Goal: Task Accomplishment & Management: Manage account settings

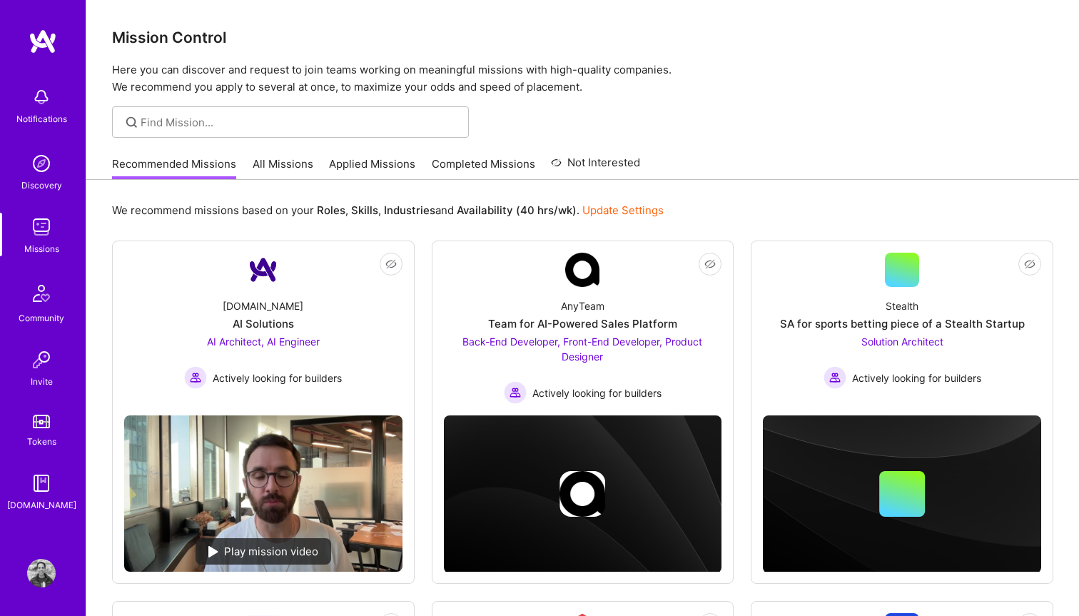
click at [386, 163] on link "Applied Missions" at bounding box center [372, 168] width 86 height 24
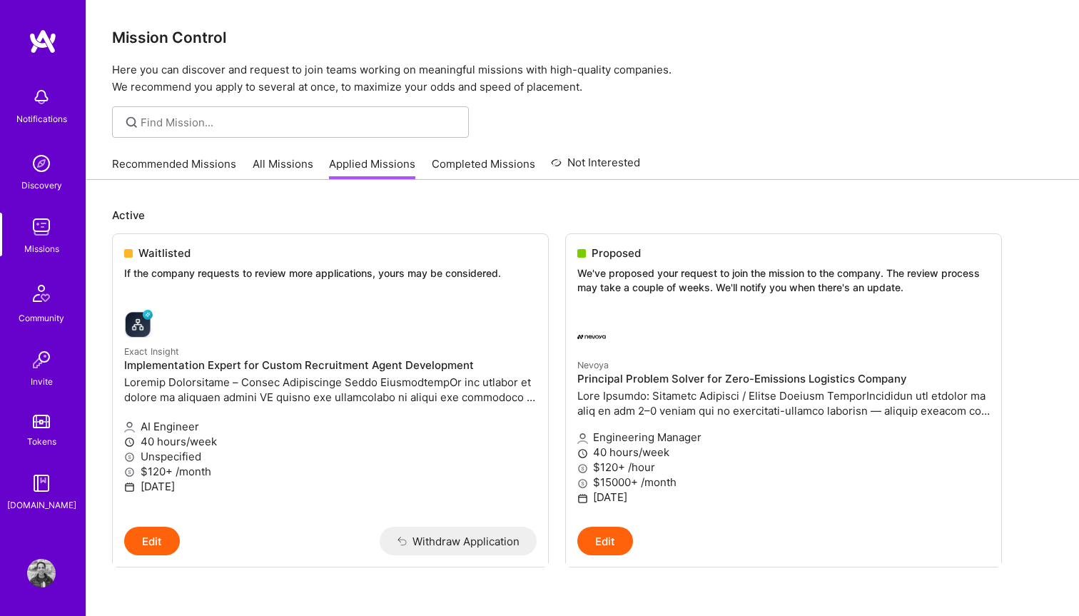
click at [752, 597] on ul "Waitlisted If the company requests to review more applications, yours may be co…" at bounding box center [582, 421] width 941 height 377
